Goal: Task Accomplishment & Management: Use online tool/utility

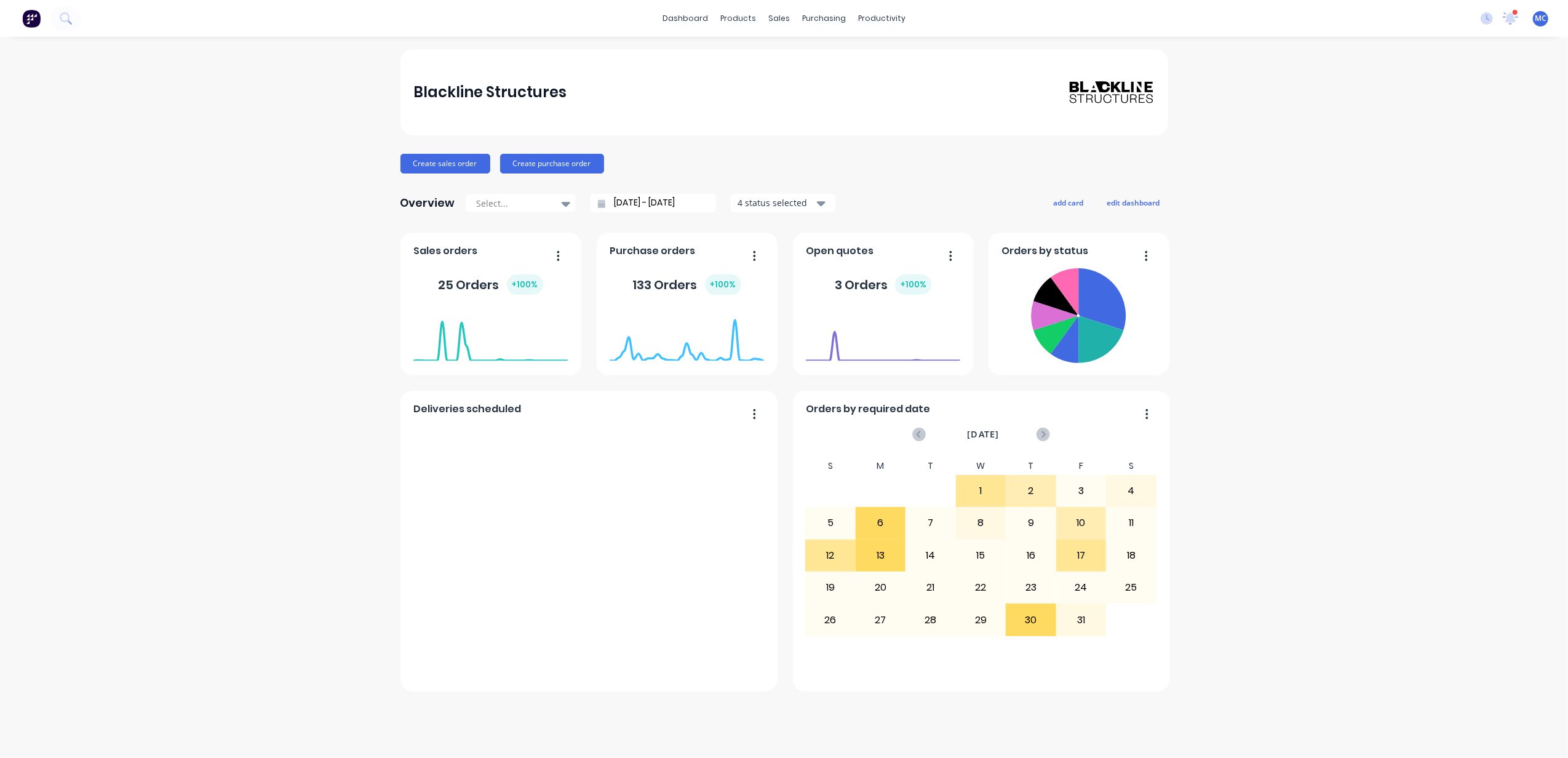
click at [1513, 11] on div at bounding box center [1515, 12] width 6 height 6
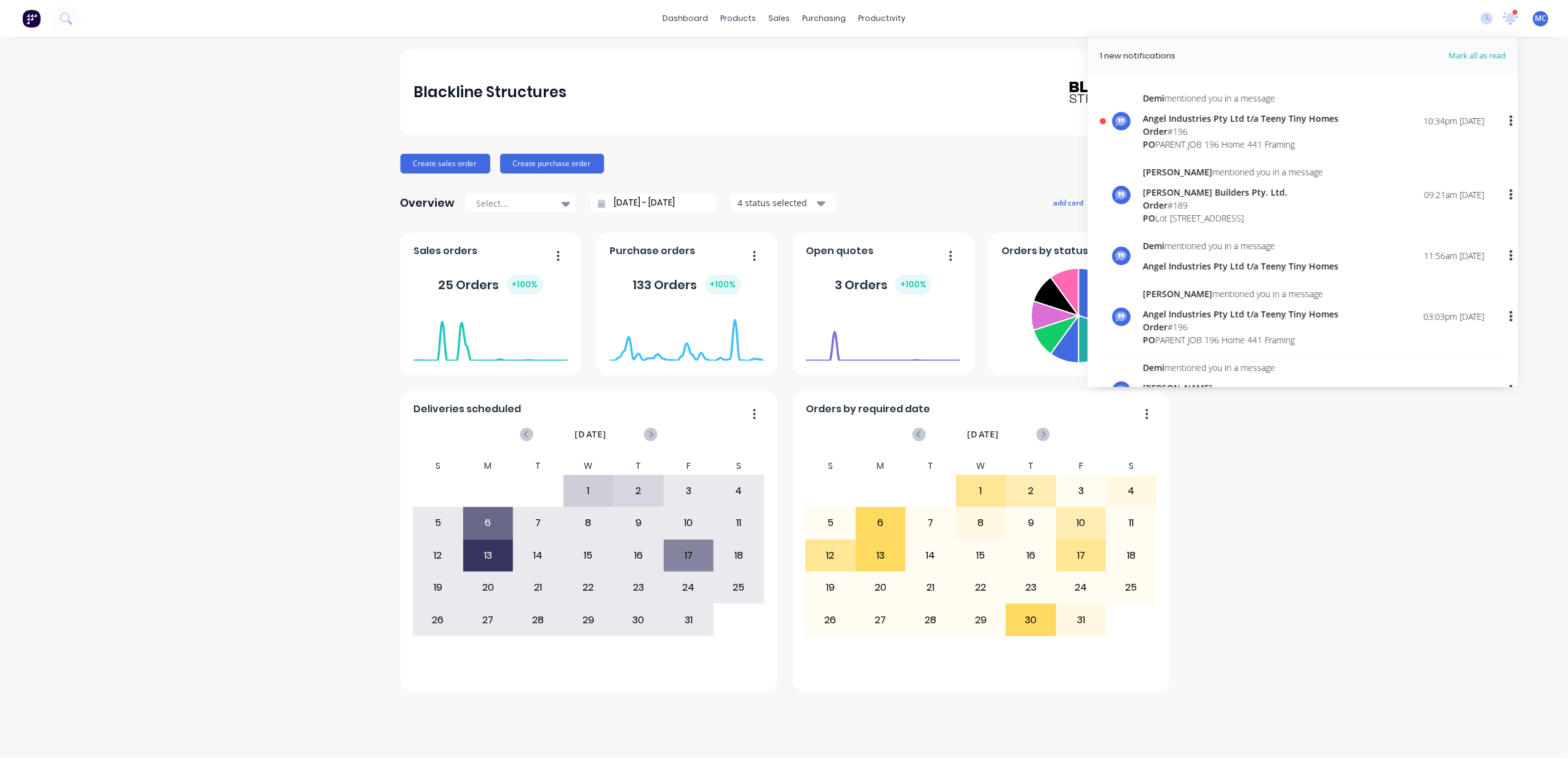
click at [1205, 123] on div "Angel Industries Pty Ltd t/a Teeny Tiny Homes" at bounding box center [1240, 119] width 195 height 13
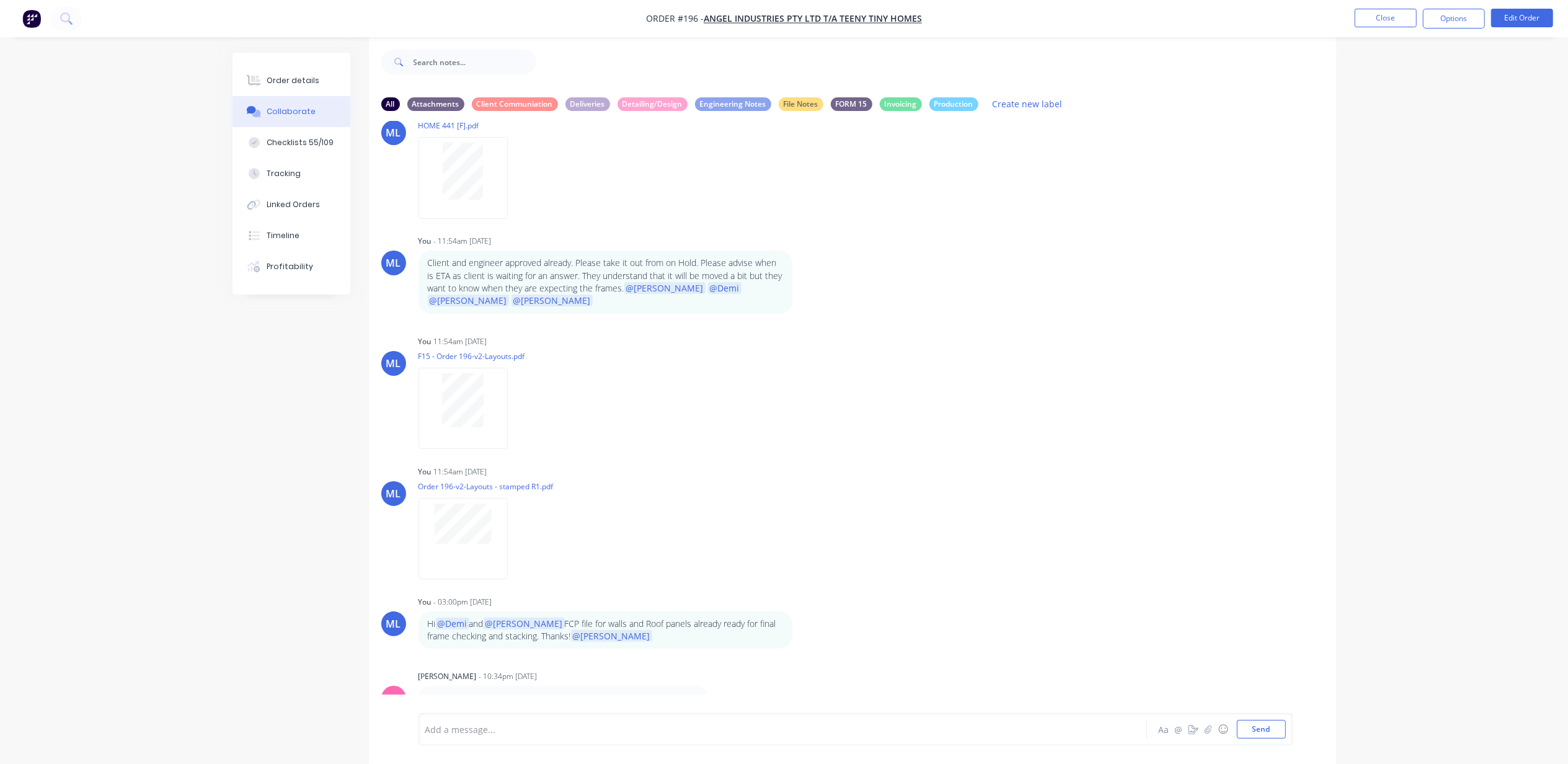
scroll to position [20, 0]
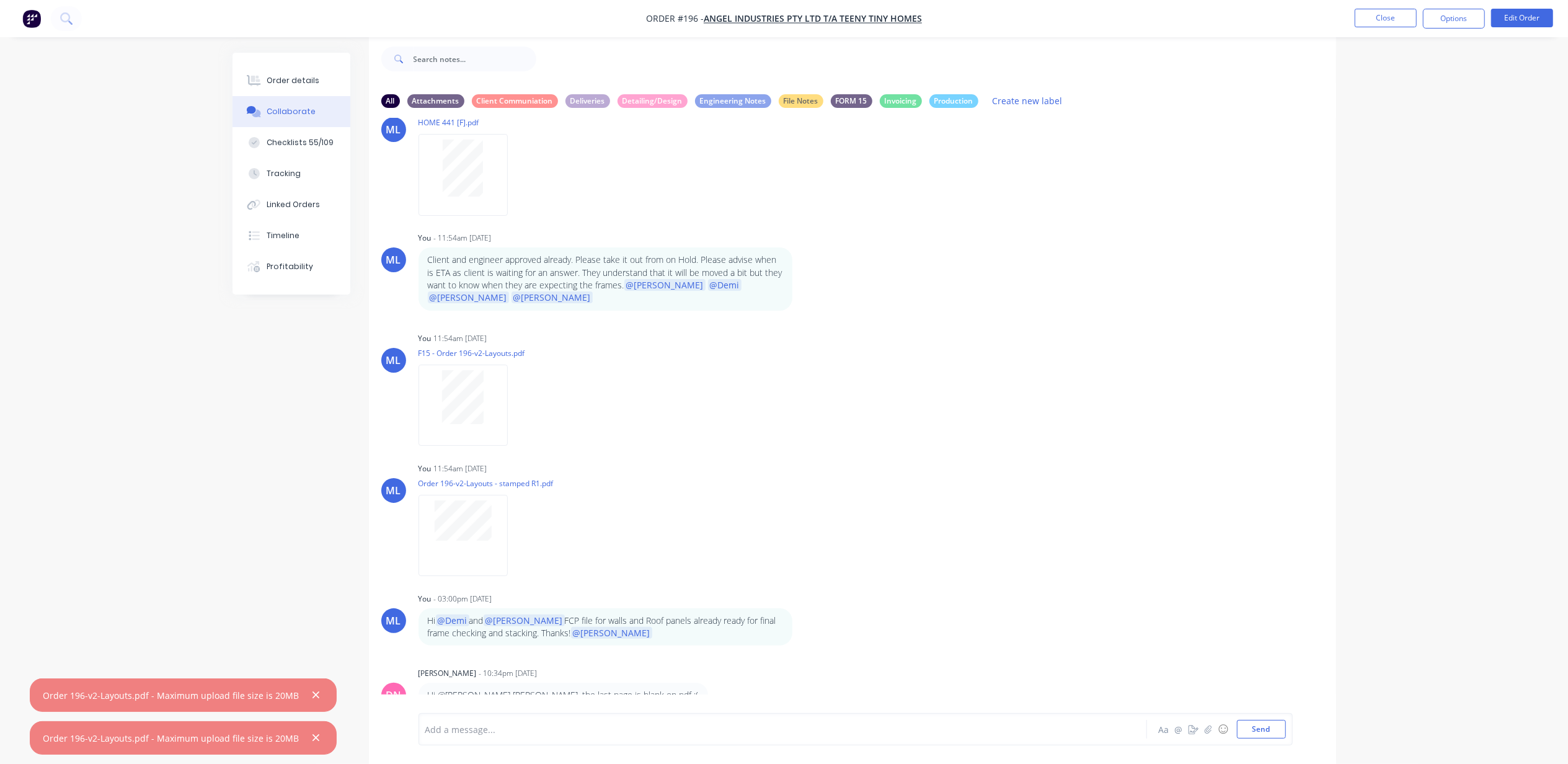
click at [579, 740] on div "Add a message... Aa @ ☺ Send" at bounding box center [855, 729] width 874 height 32
click at [575, 716] on div "Add a message... Aa @ ☺ Send" at bounding box center [855, 729] width 874 height 32
click at [583, 727] on div at bounding box center [749, 730] width 645 height 13
click at [697, 713] on span "please use the one in the folder of Site Pack Print Final. C:\Users\user\Blackl…" at bounding box center [699, 725] width 547 height 25
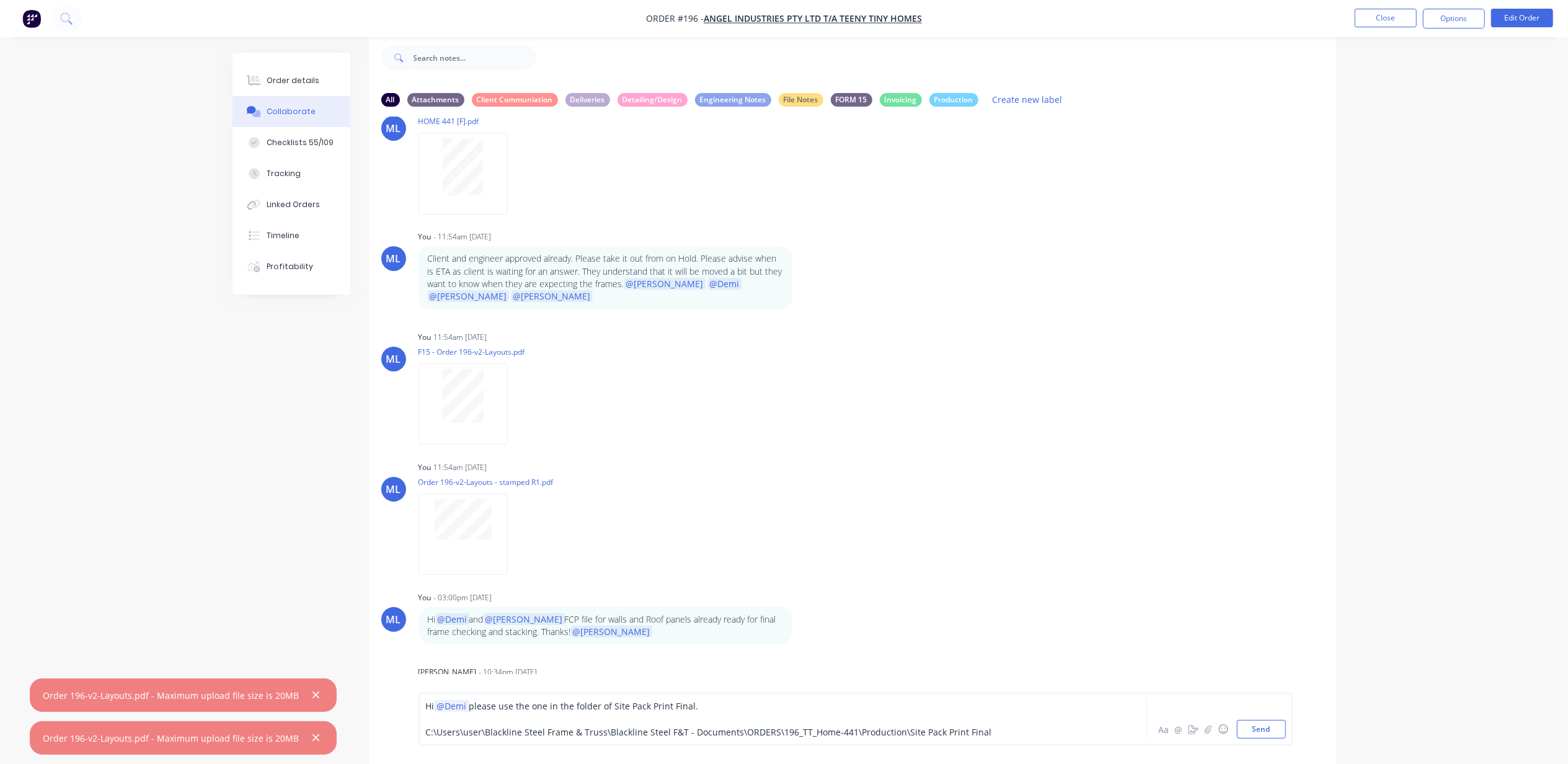
click at [750, 707] on div "Hi @Demi please use the one in the folder of Site Pack Print Final." at bounding box center [749, 706] width 645 height 13
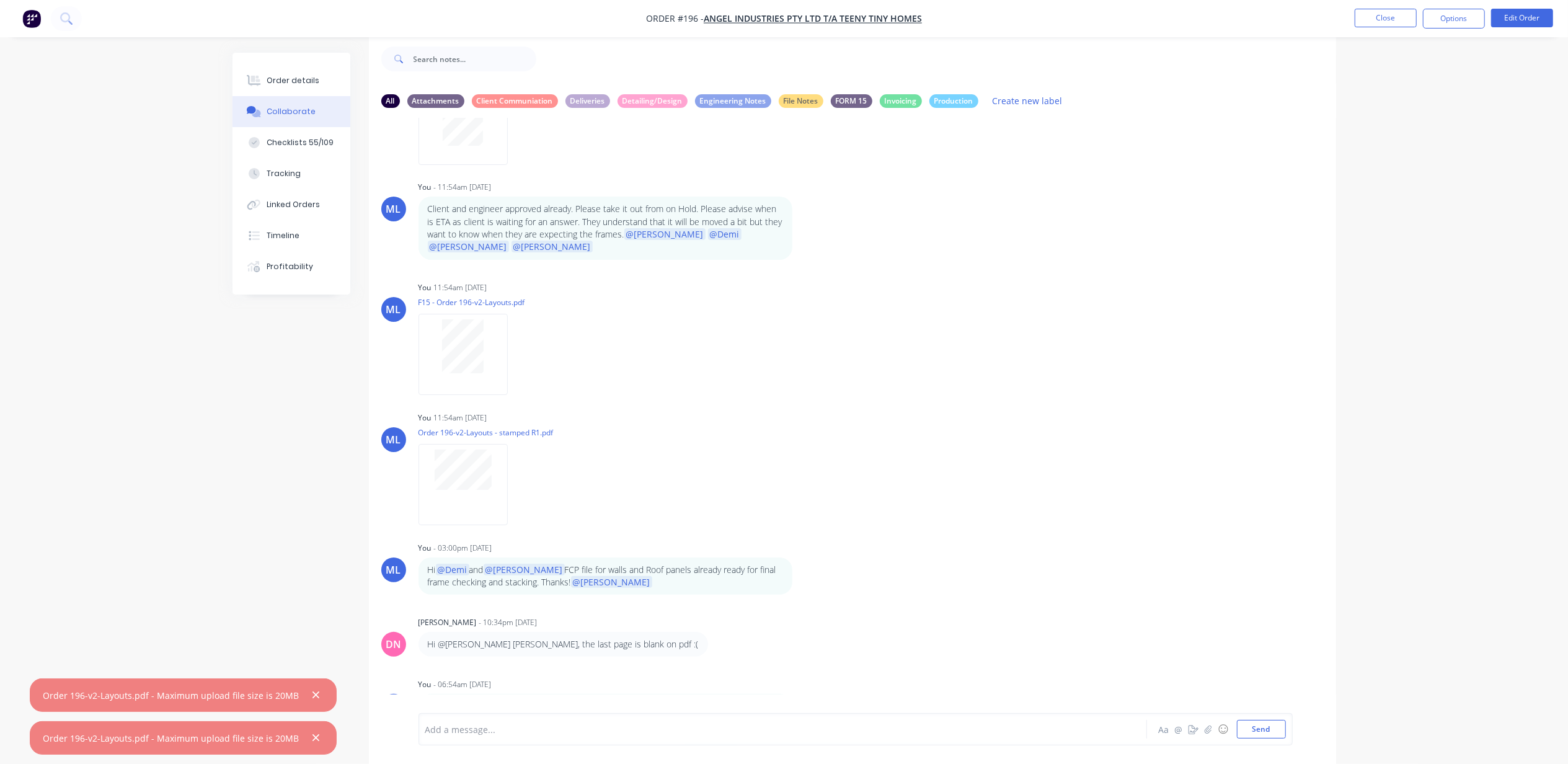
scroll to position [822, 0]
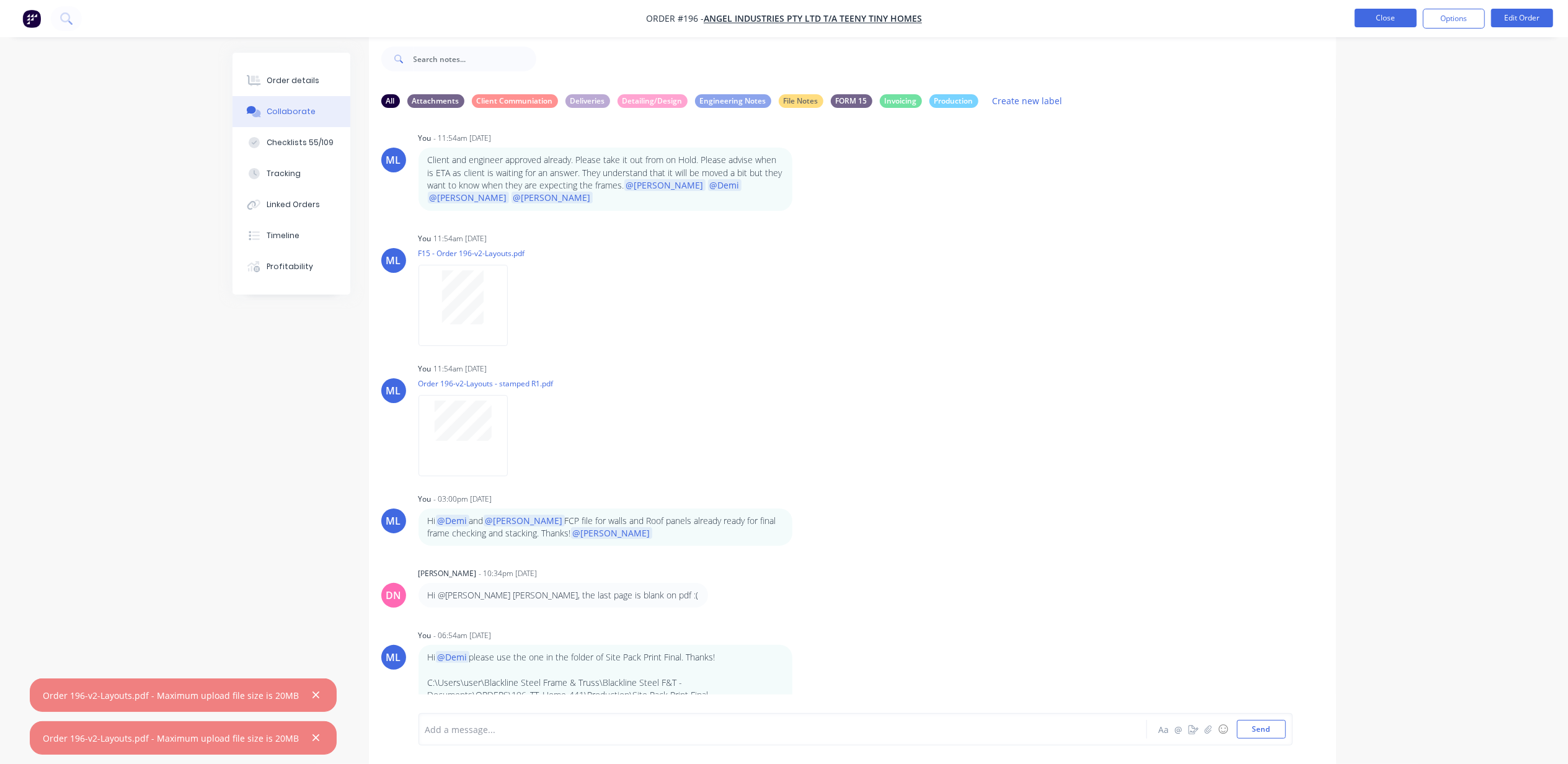
click at [1390, 16] on button "Close" at bounding box center [1385, 18] width 62 height 19
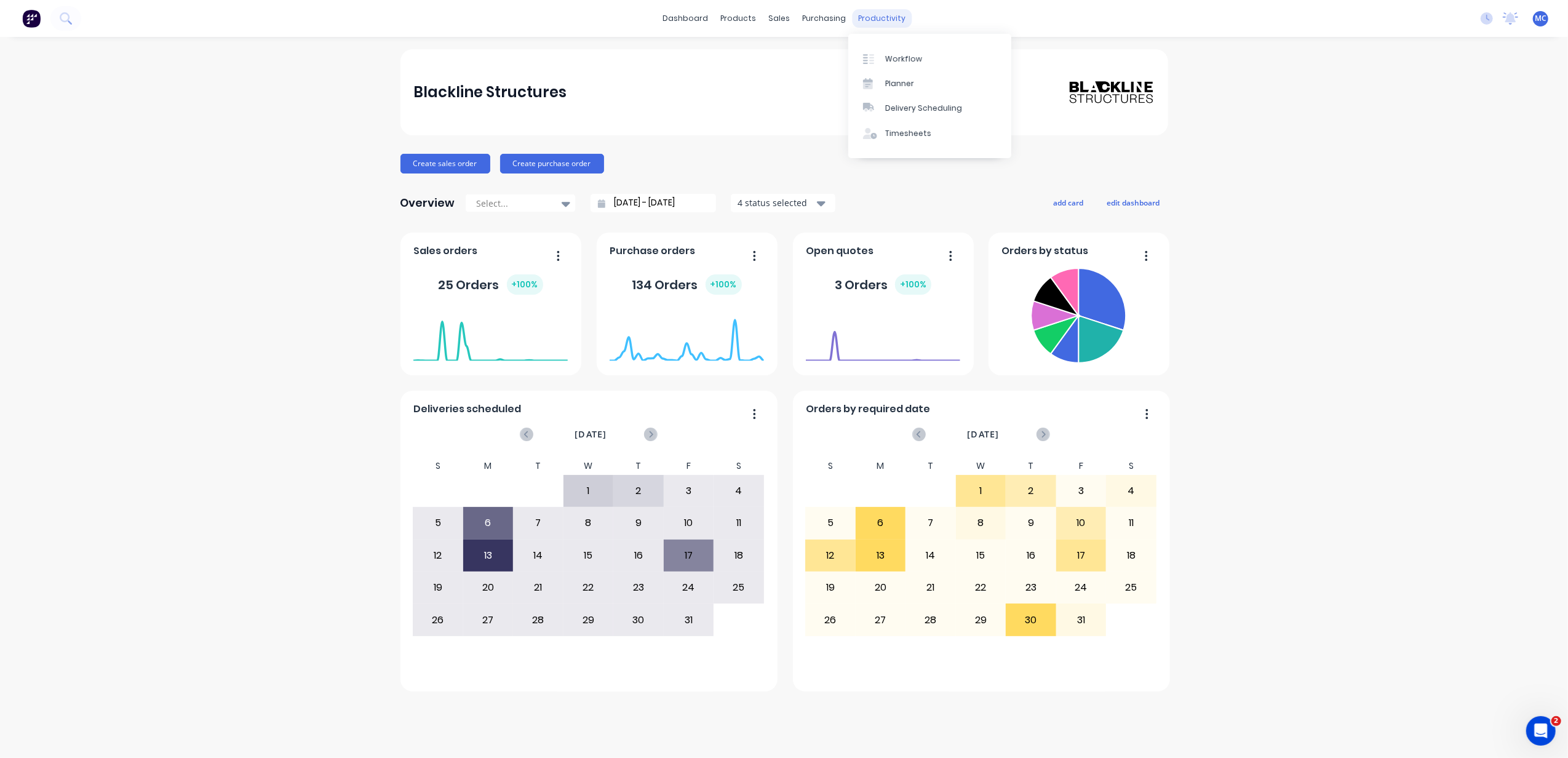
click at [880, 16] on div "productivity" at bounding box center [882, 18] width 60 height 18
click at [902, 50] on link "Workflow" at bounding box center [930, 58] width 163 height 25
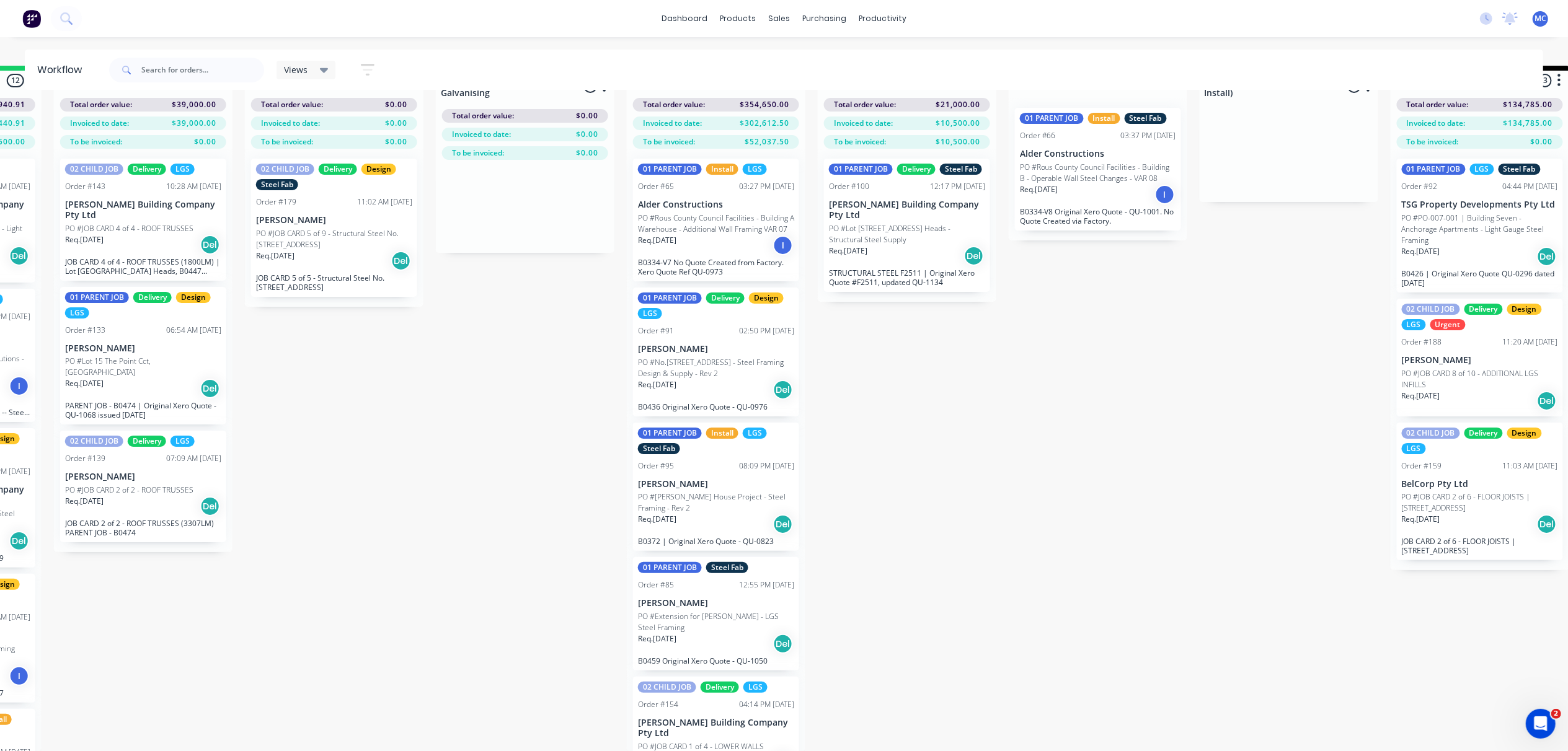
click at [140, 71] on span at bounding box center [125, 69] width 32 height 25
click at [145, 68] on input "text" at bounding box center [202, 69] width 122 height 25
type input "haydens"
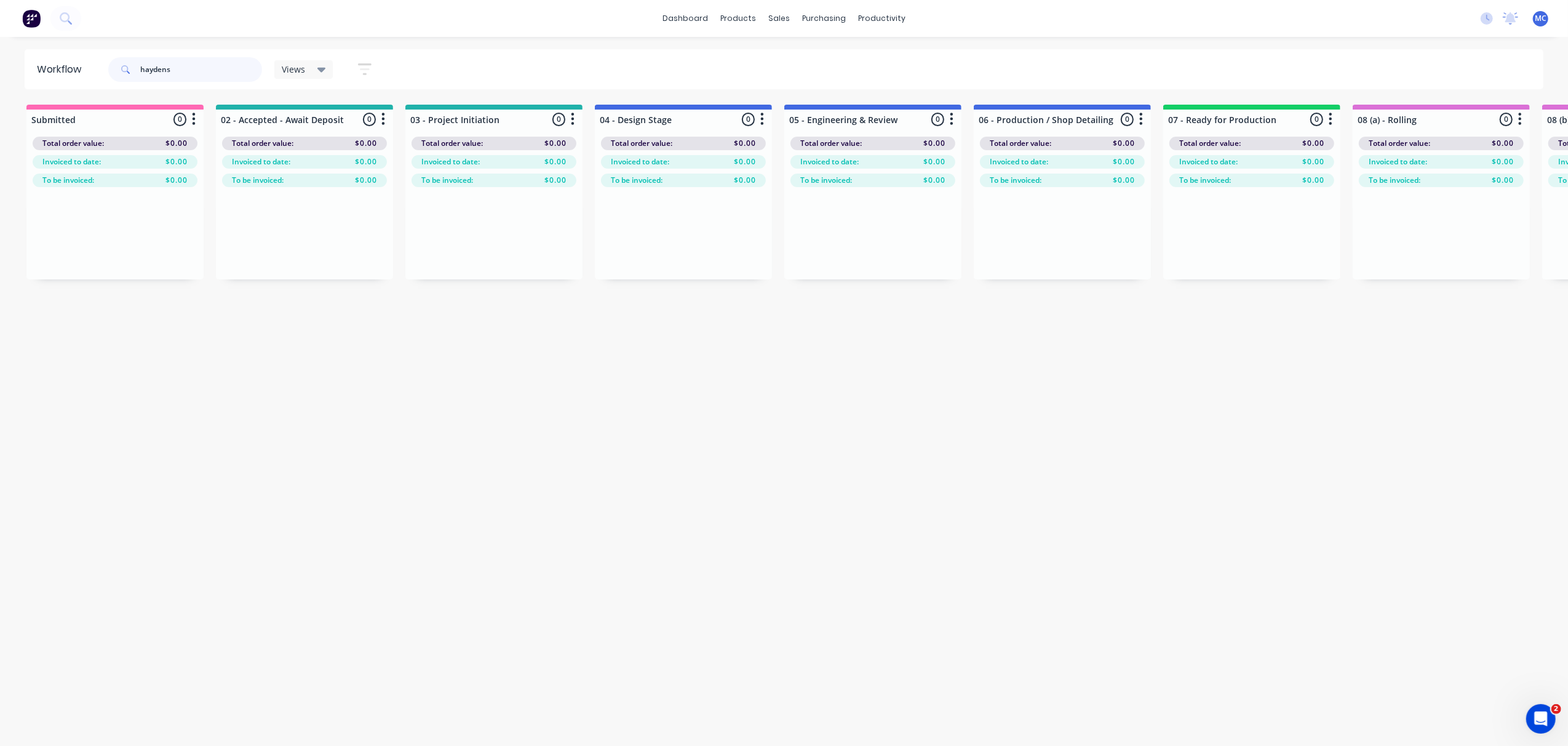
drag, startPoint x: 187, startPoint y: 74, endPoint x: 87, endPoint y: 77, distance: 100.0
click at [87, 77] on header "Workflow haydens Views Save new view None (Default) edit 01 - Master View - All…" at bounding box center [785, 69] width 1520 height 40
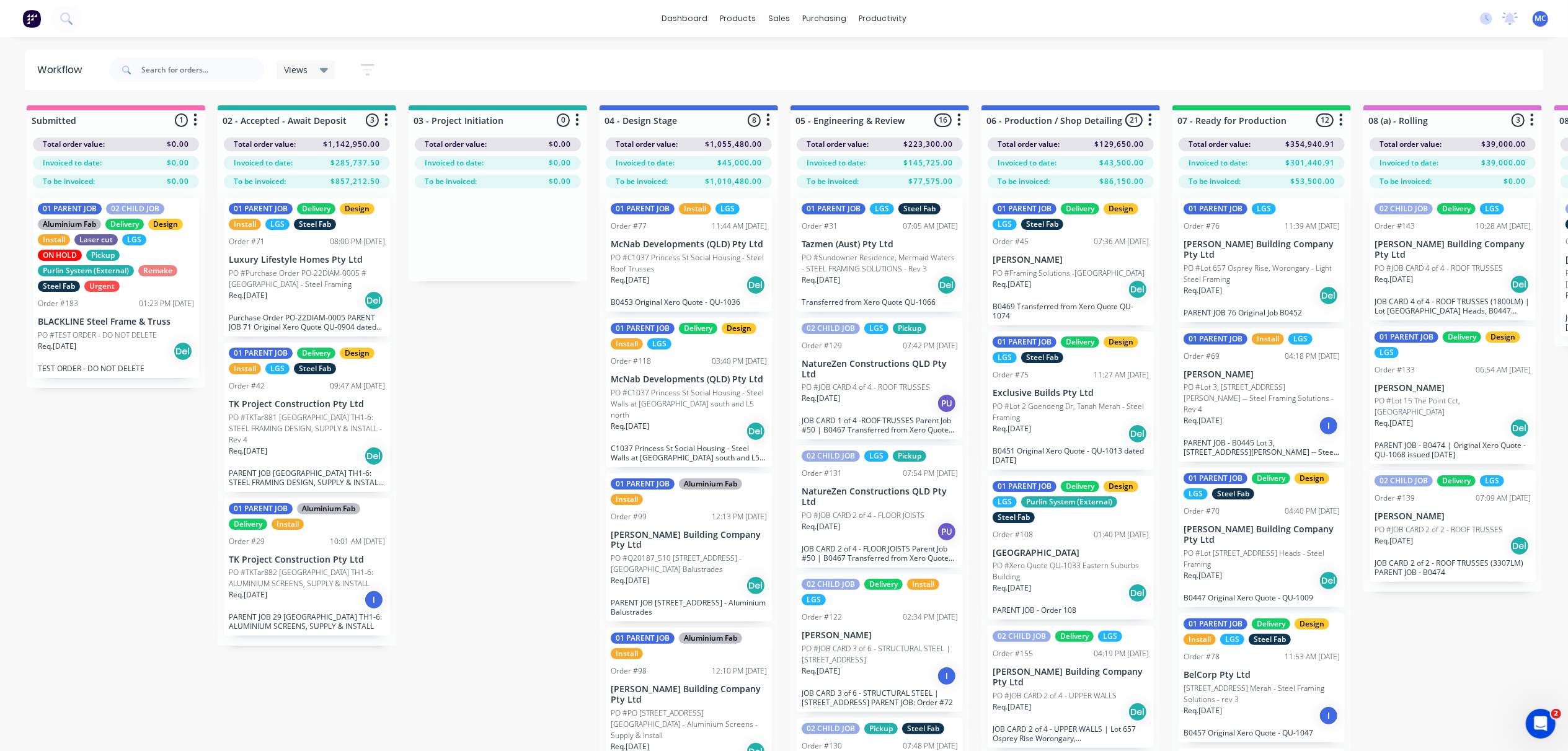
click at [310, 69] on div "Views" at bounding box center [306, 70] width 44 height 11
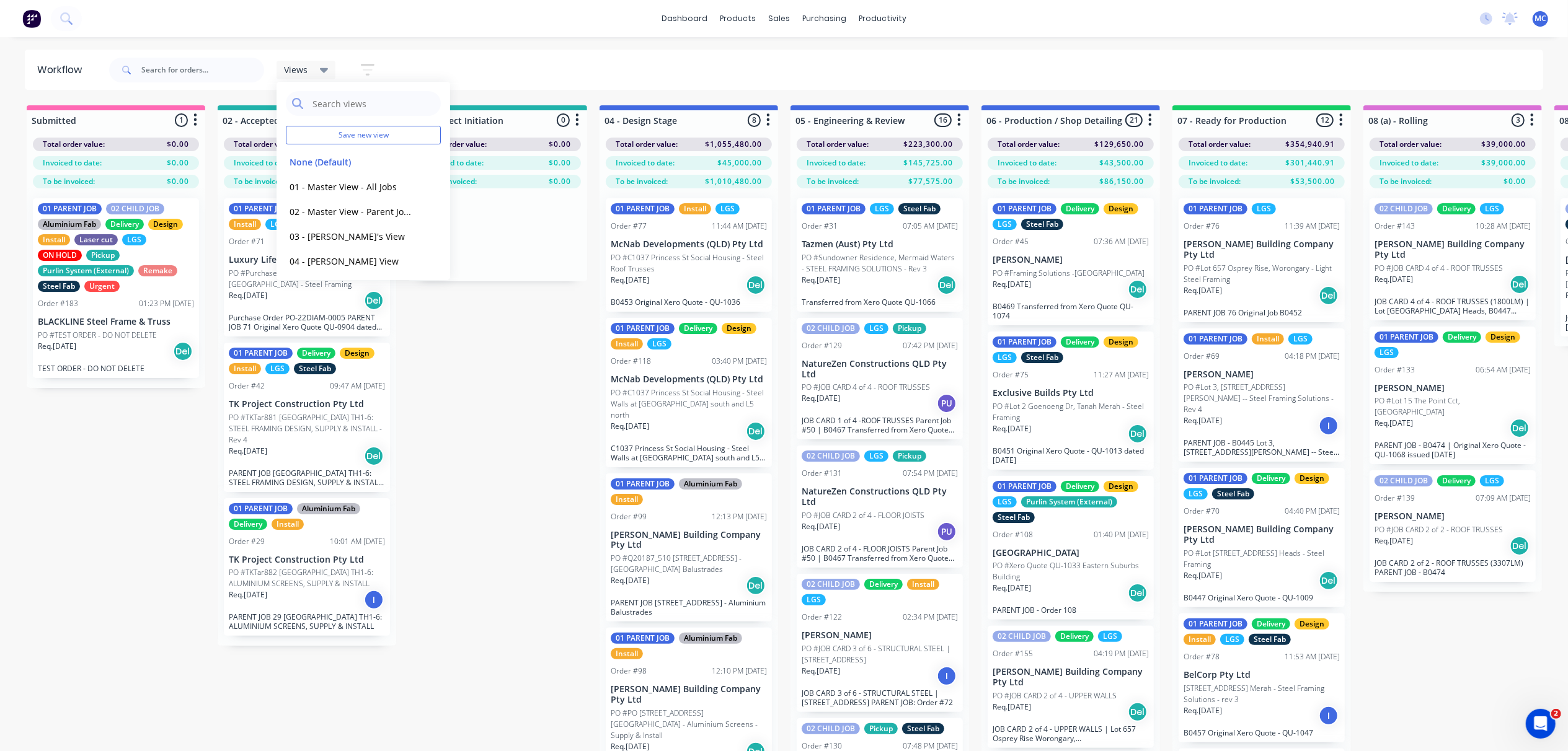
drag, startPoint x: 11, startPoint y: 234, endPoint x: 32, endPoint y: 217, distance: 27.0
